Goal: Information Seeking & Learning: Learn about a topic

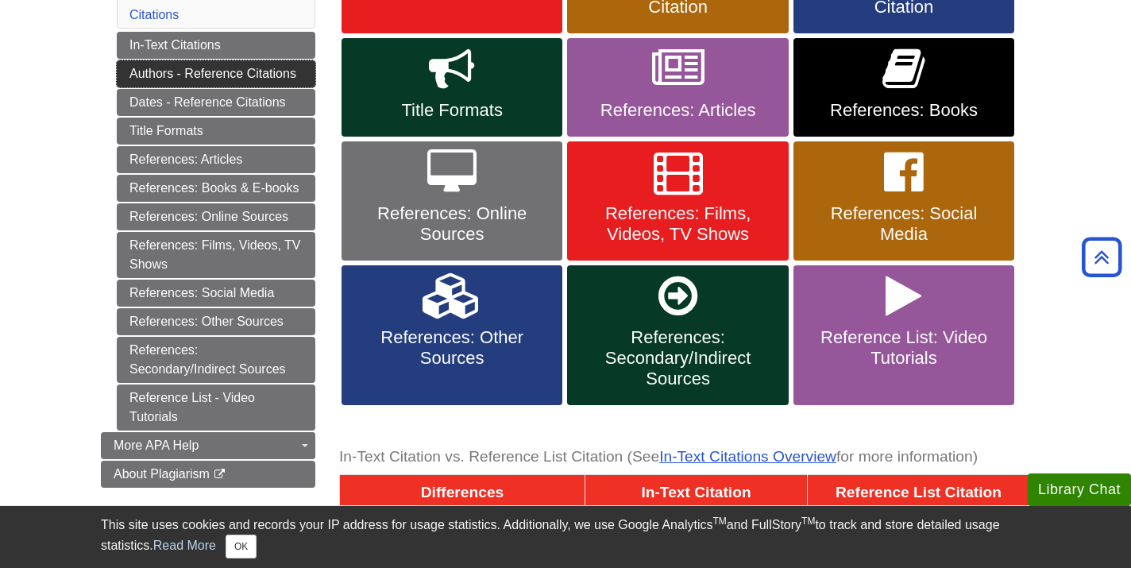
scroll to position [395, 0]
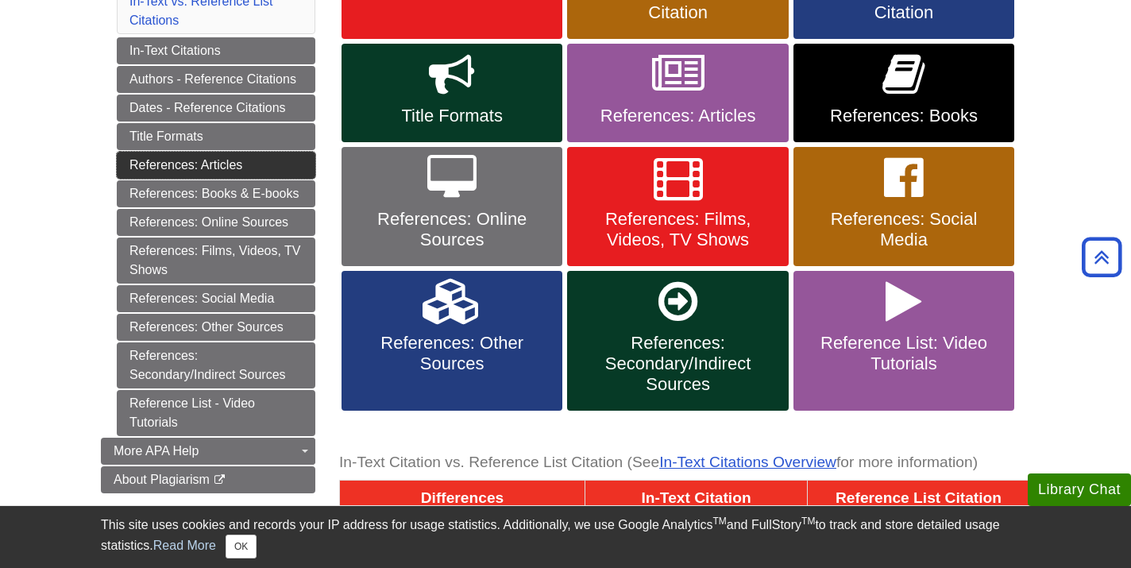
click at [209, 168] on link "References: Articles" at bounding box center [216, 165] width 199 height 27
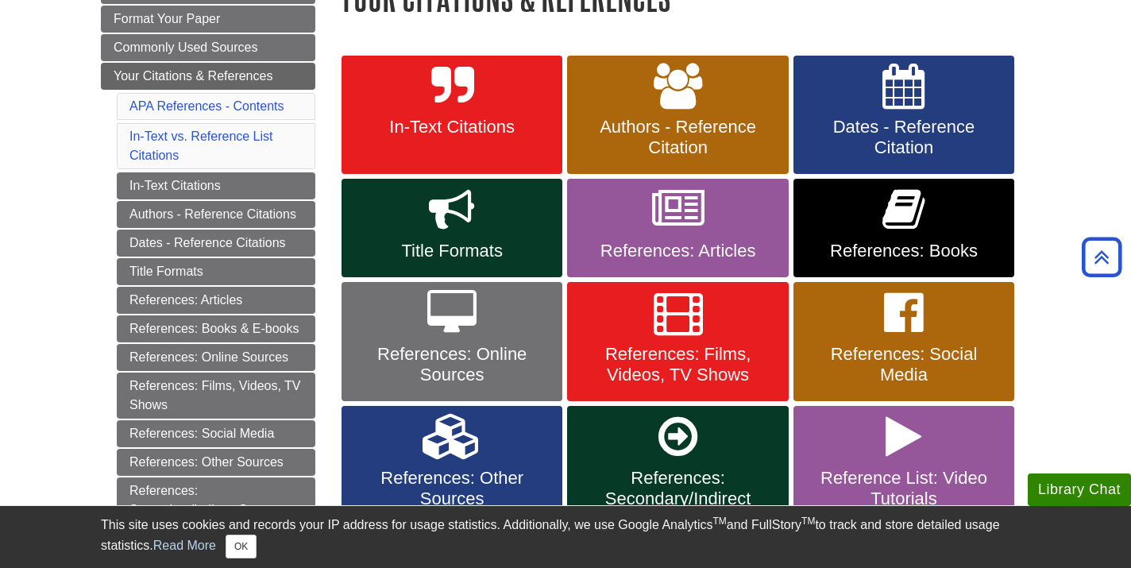
scroll to position [257, 0]
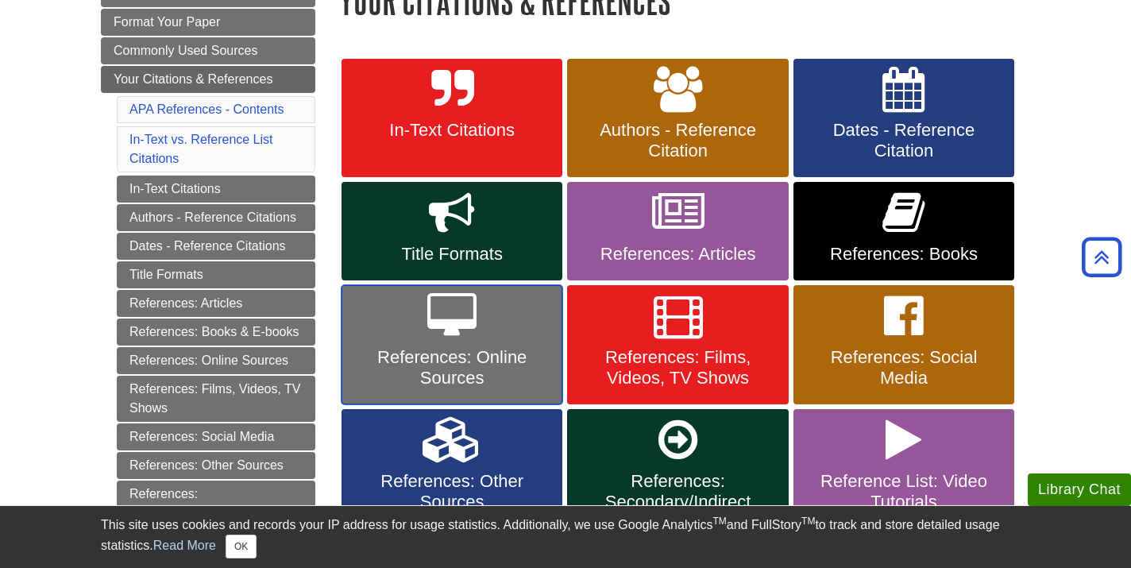
click at [469, 353] on span "References: Online Sources" at bounding box center [451, 367] width 197 height 41
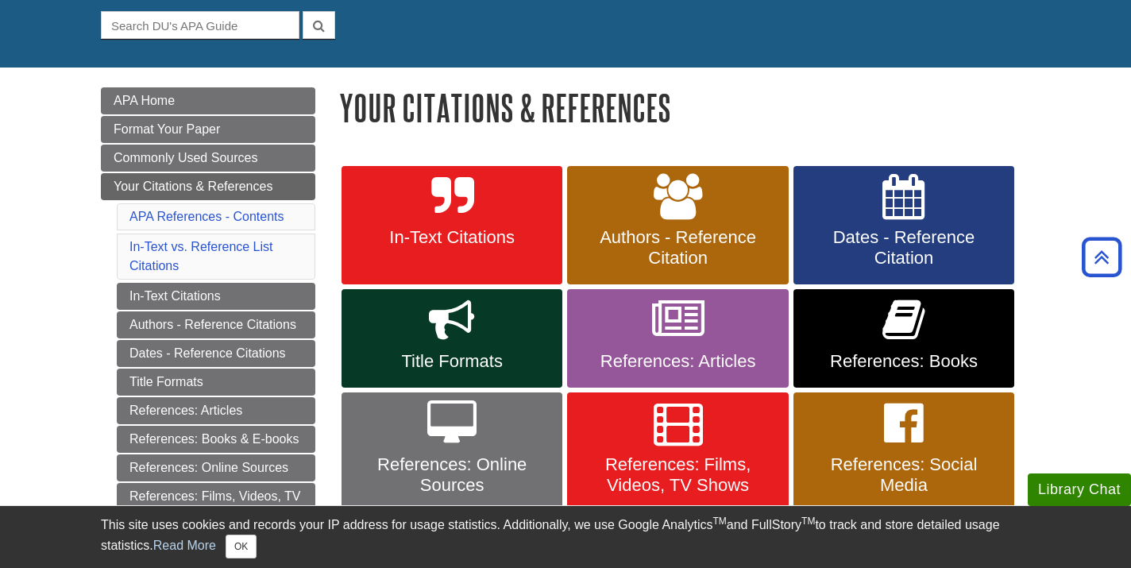
scroll to position [0, 0]
